Goal: Task Accomplishment & Management: Complete application form

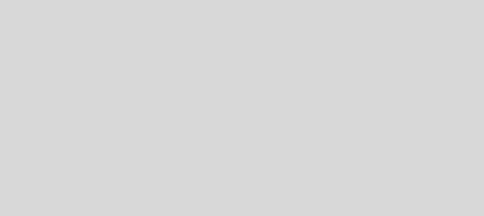
select select "pt"
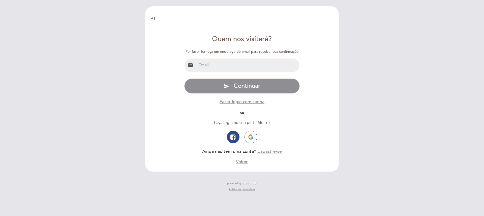
click at [252, 67] on input "email" at bounding box center [248, 64] width 103 height 13
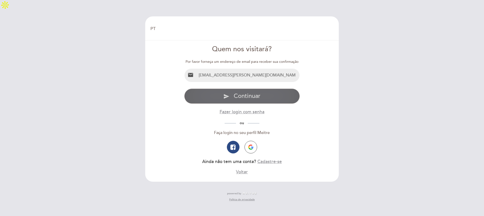
type input "[EMAIL_ADDRESS][PERSON_NAME][DOMAIN_NAME]"
click at [246, 88] on button "send Continuar" at bounding box center [242, 95] width 116 height 15
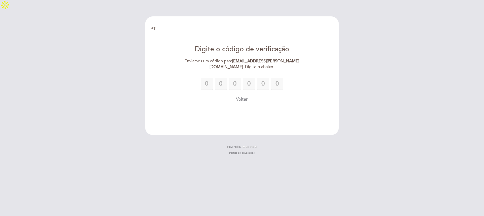
type input "9"
type input "5"
type input "2"
type input "6"
type input "8"
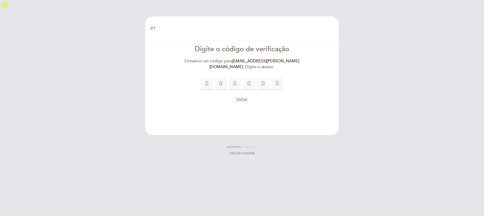
type input "1"
click at [288, 78] on div "9 5 2 6 8 1" at bounding box center [242, 84] width 116 height 12
